Goal: Task Accomplishment & Management: Use online tool/utility

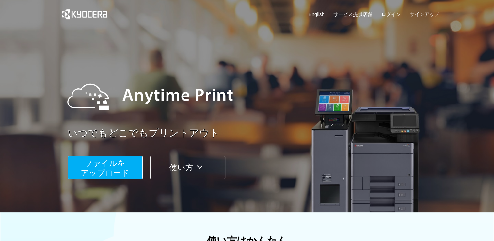
click at [119, 161] on span "ファイルを ​​アップロード" at bounding box center [105, 168] width 49 height 19
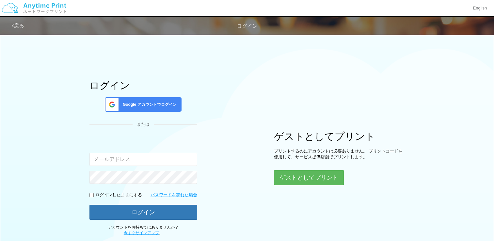
click at [173, 158] on input "email" at bounding box center [143, 159] width 108 height 13
type input "[EMAIL_ADDRESS][DOMAIN_NAME]"
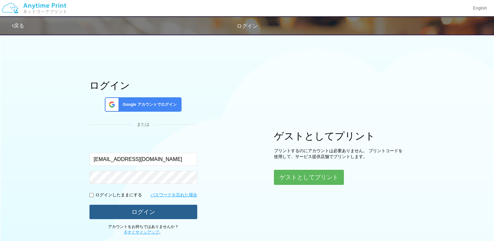
click at [161, 211] on button "ログイン" at bounding box center [143, 212] width 108 height 14
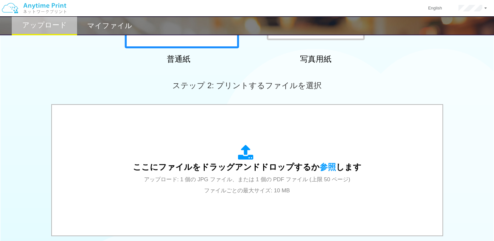
scroll to position [218, 0]
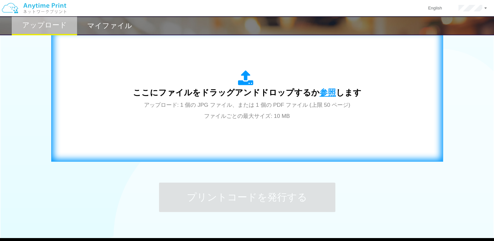
click at [320, 88] on span "参照" at bounding box center [328, 92] width 16 height 9
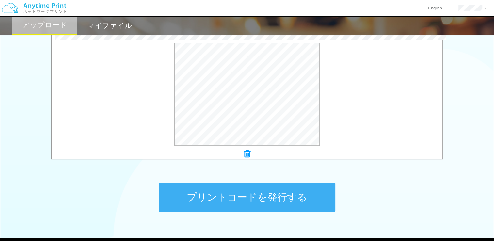
click at [240, 199] on button "プリントコードを発行する" at bounding box center [247, 197] width 176 height 29
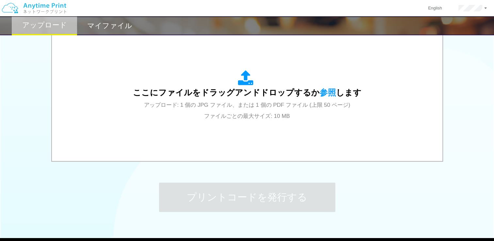
scroll to position [0, 0]
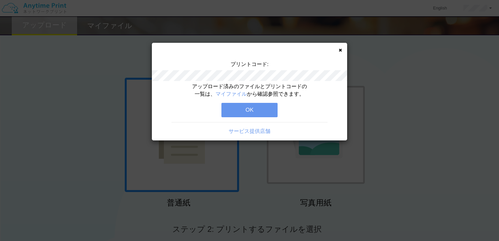
click at [252, 106] on button "OK" at bounding box center [249, 110] width 56 height 14
